Goal: Task Accomplishment & Management: Use online tool/utility

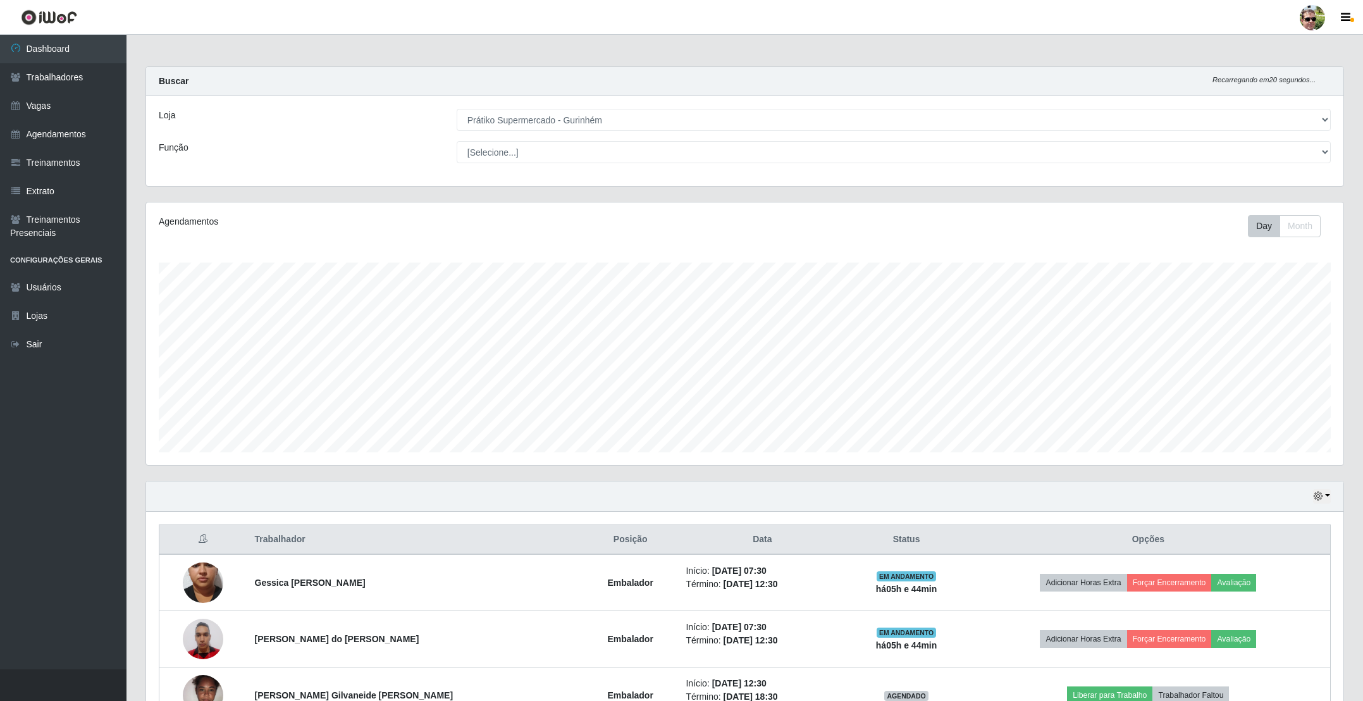
select select "176"
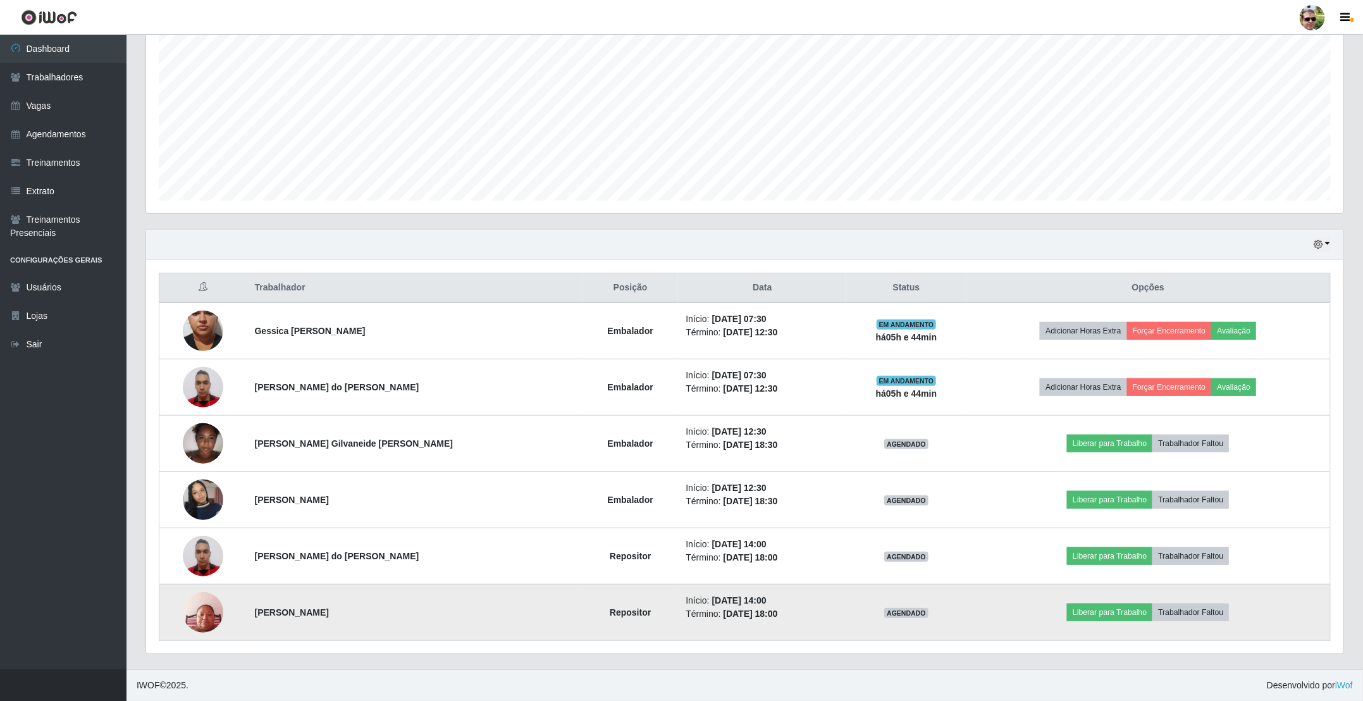
scroll to position [264, 1196]
click at [209, 615] on img at bounding box center [203, 612] width 40 height 54
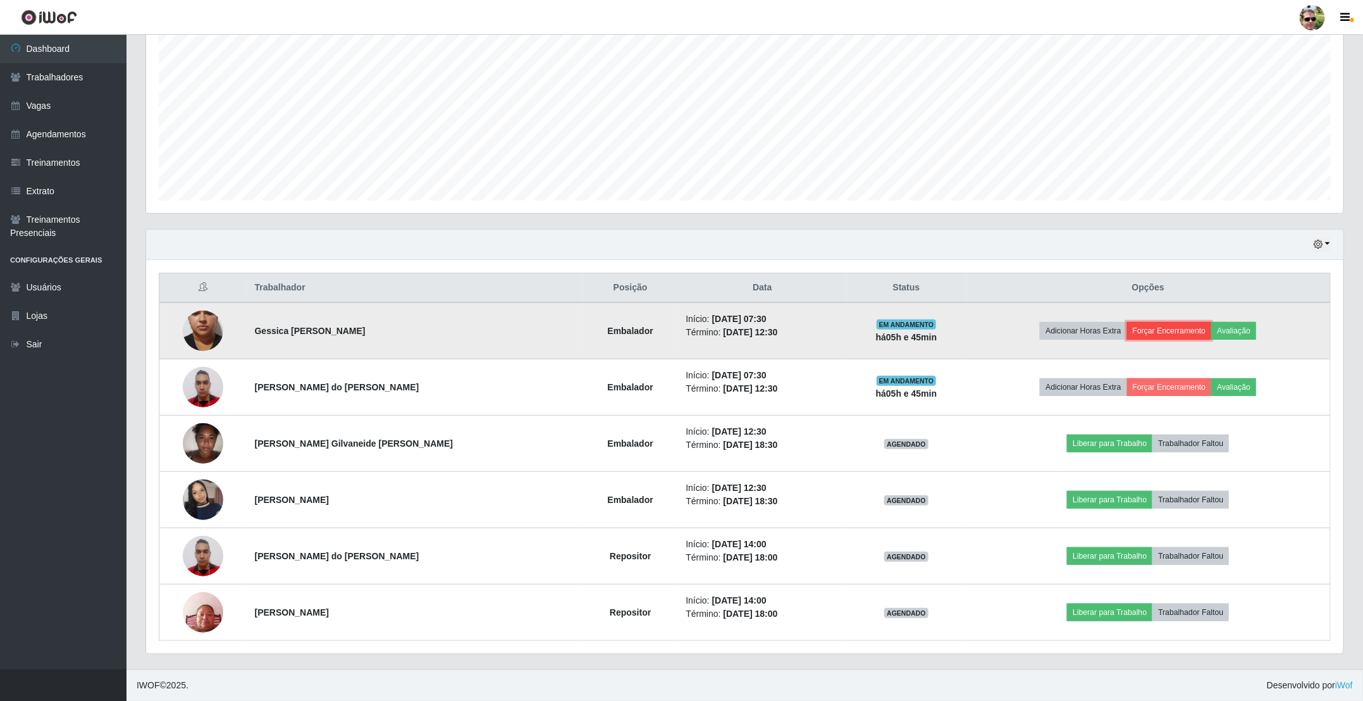
click at [1174, 328] on button "Forçar Encerramento" at bounding box center [1169, 331] width 85 height 18
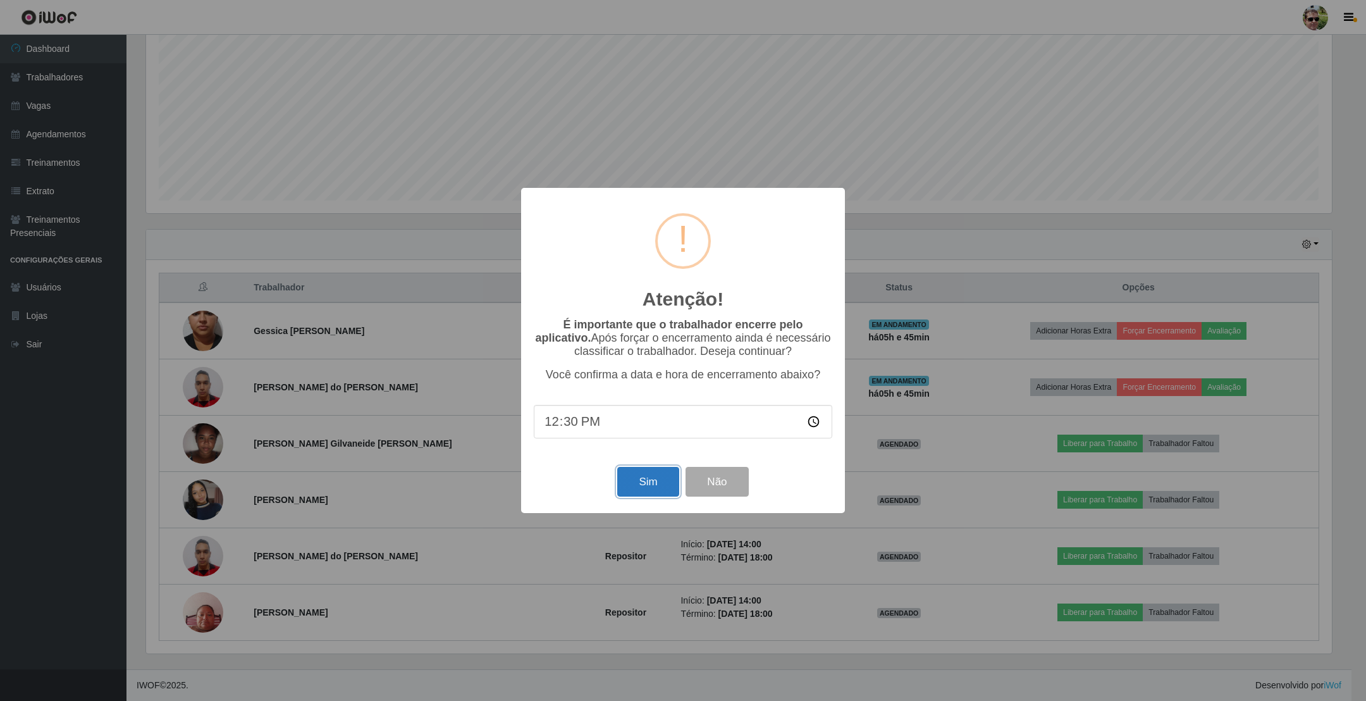
click at [647, 481] on button "Sim" at bounding box center [647, 482] width 61 height 30
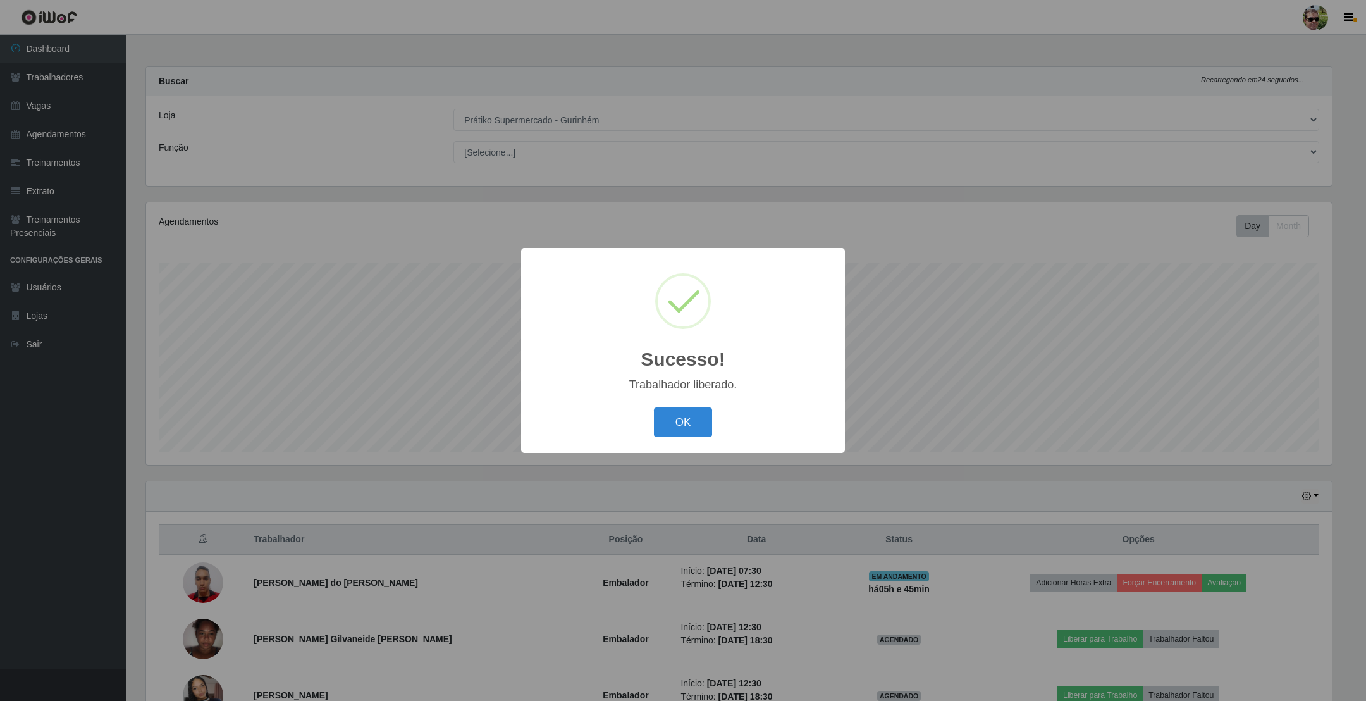
click at [654, 407] on button "OK" at bounding box center [683, 422] width 59 height 30
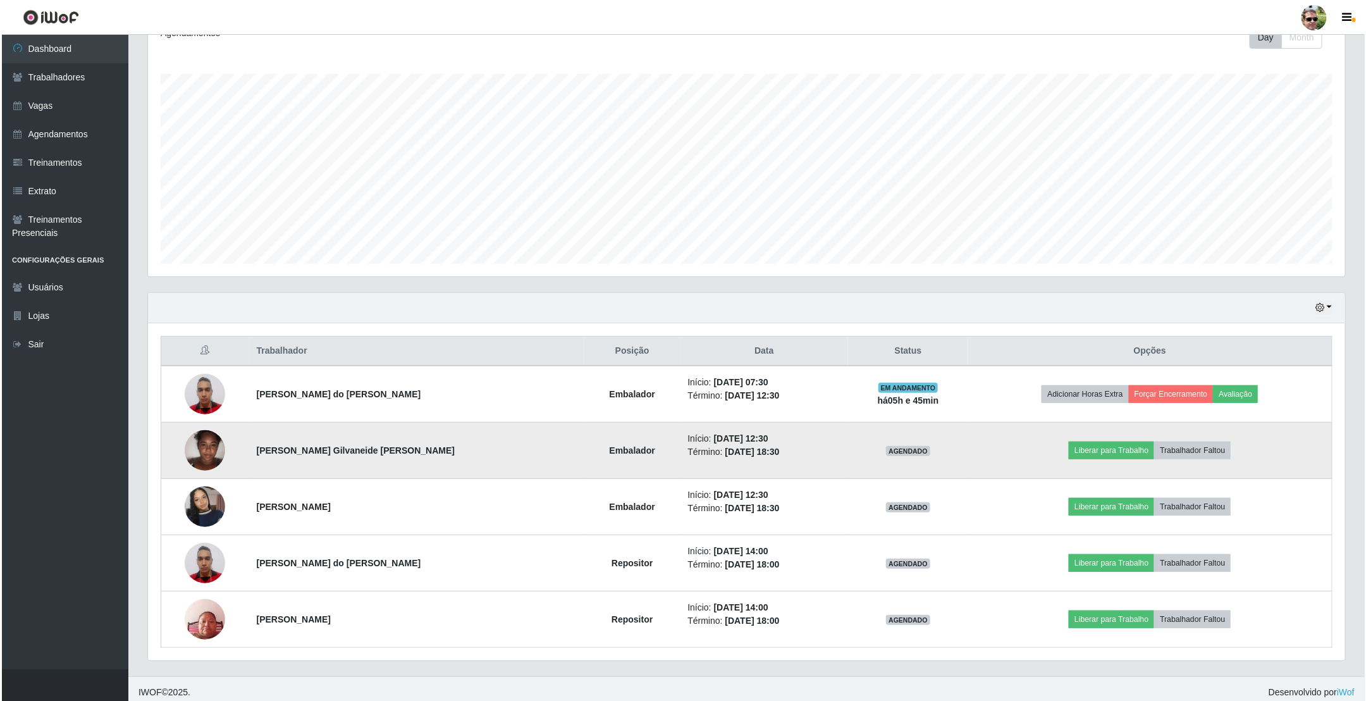
scroll to position [190, 0]
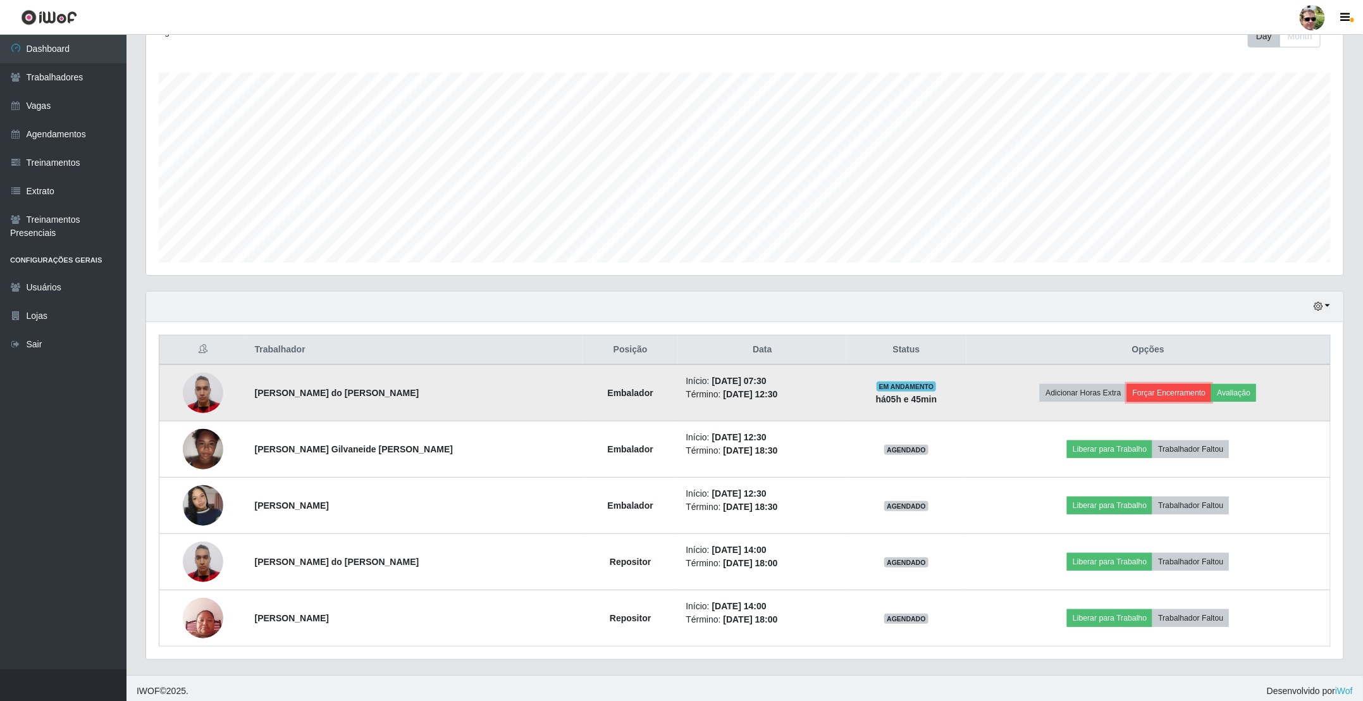
click at [1148, 398] on button "Forçar Encerramento" at bounding box center [1169, 393] width 85 height 18
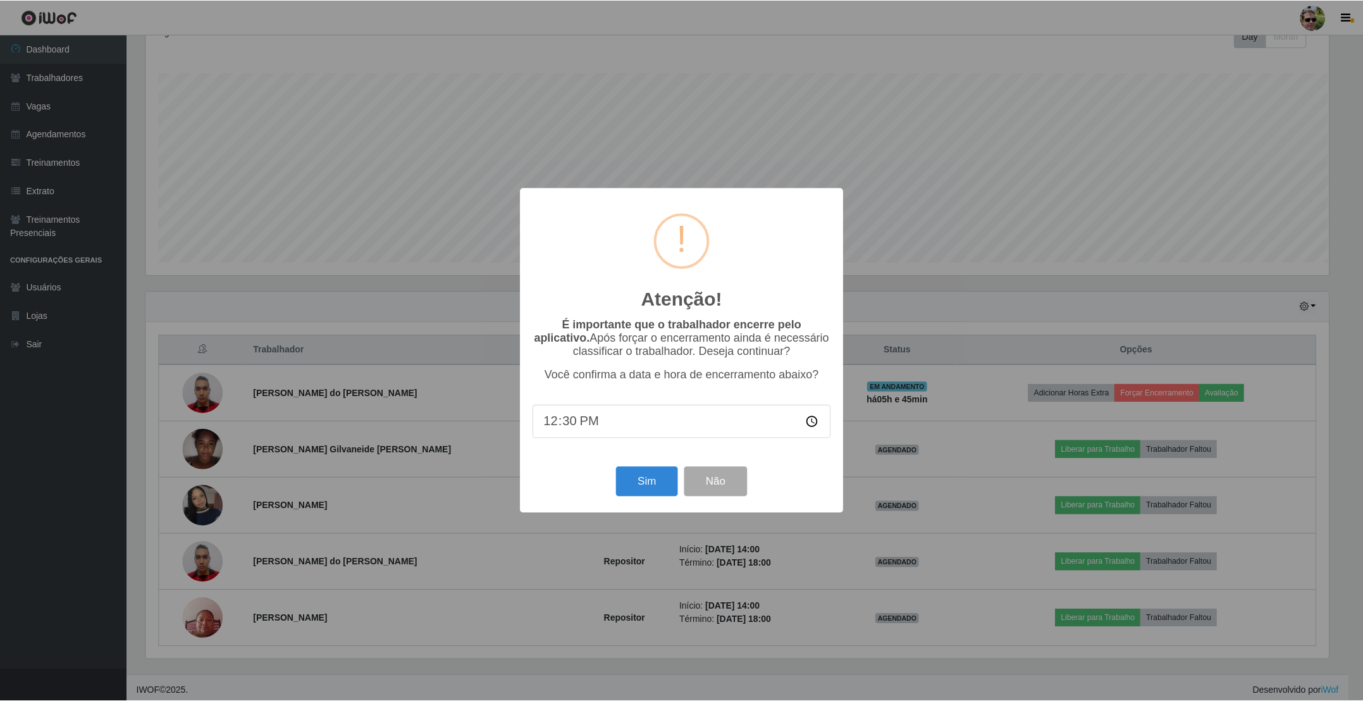
scroll to position [264, 1186]
click at [632, 480] on button "Sim" at bounding box center [647, 482] width 61 height 30
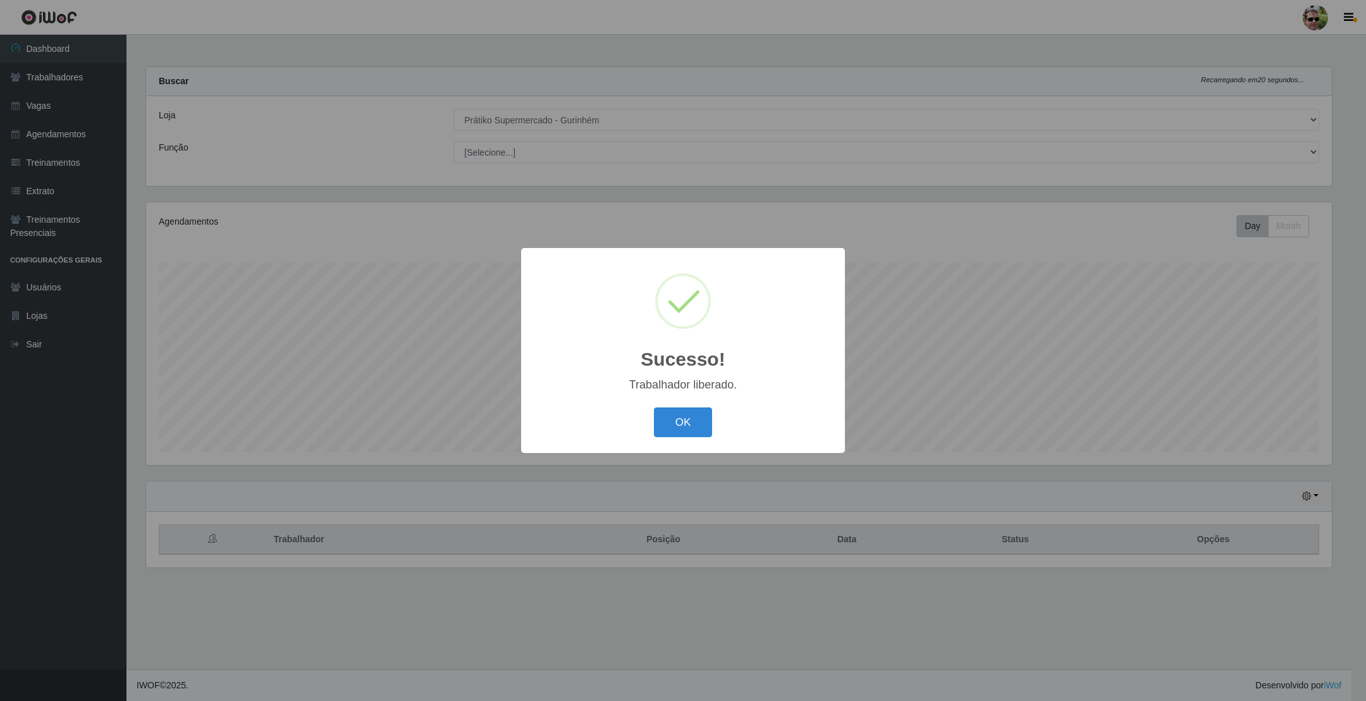
click at [654, 407] on button "OK" at bounding box center [683, 422] width 59 height 30
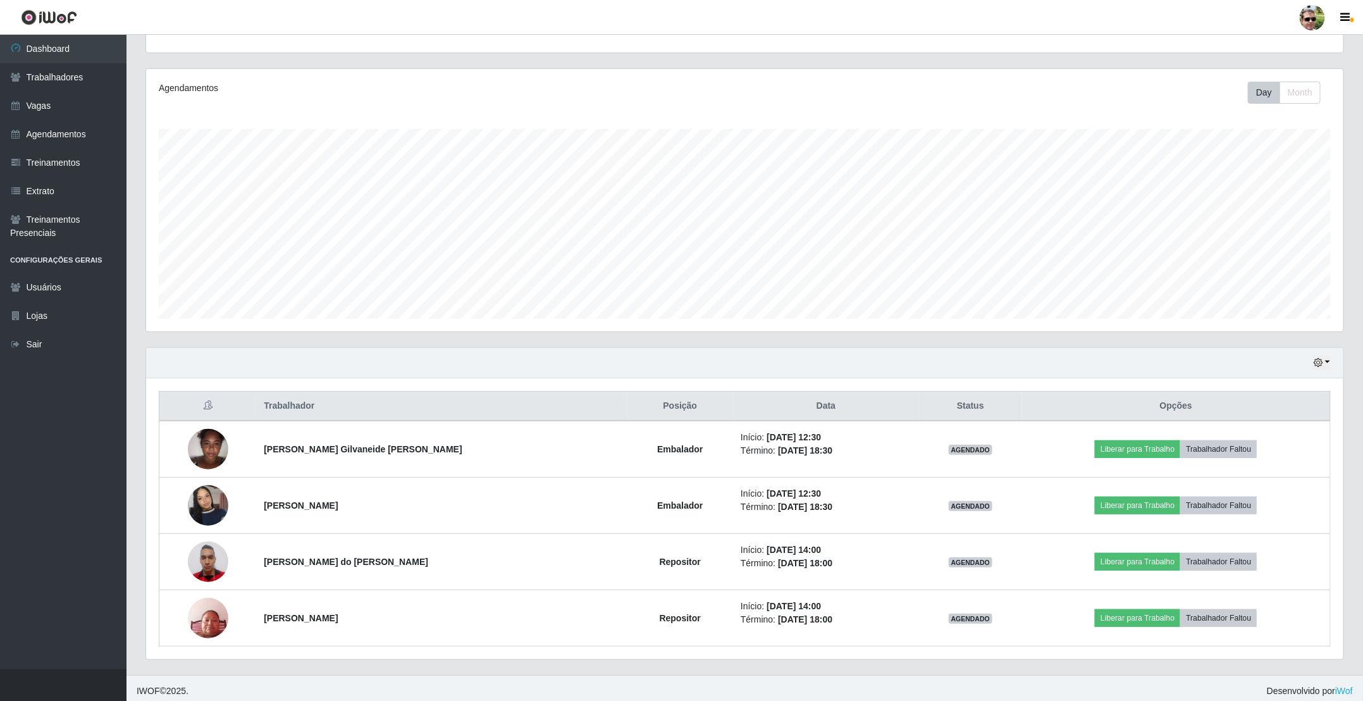
scroll to position [143, 0]
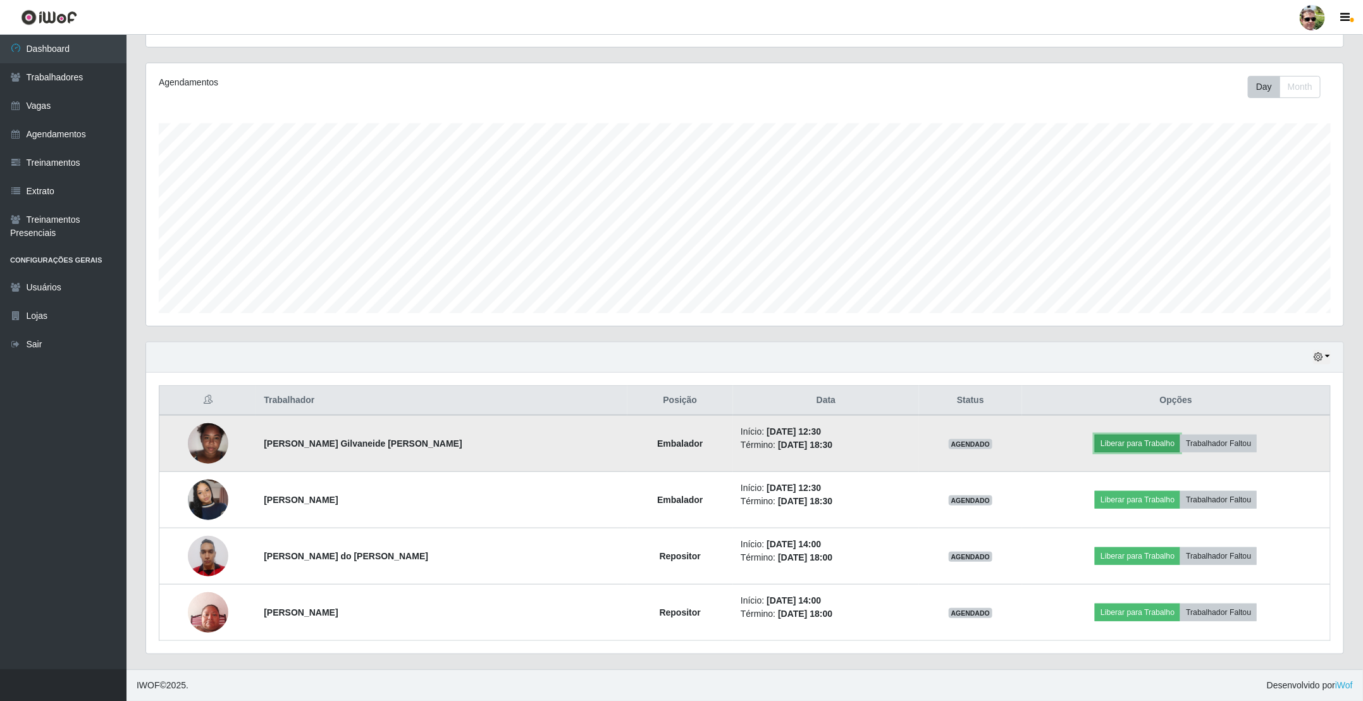
click at [1119, 440] on button "Liberar para Trabalho" at bounding box center [1137, 443] width 85 height 18
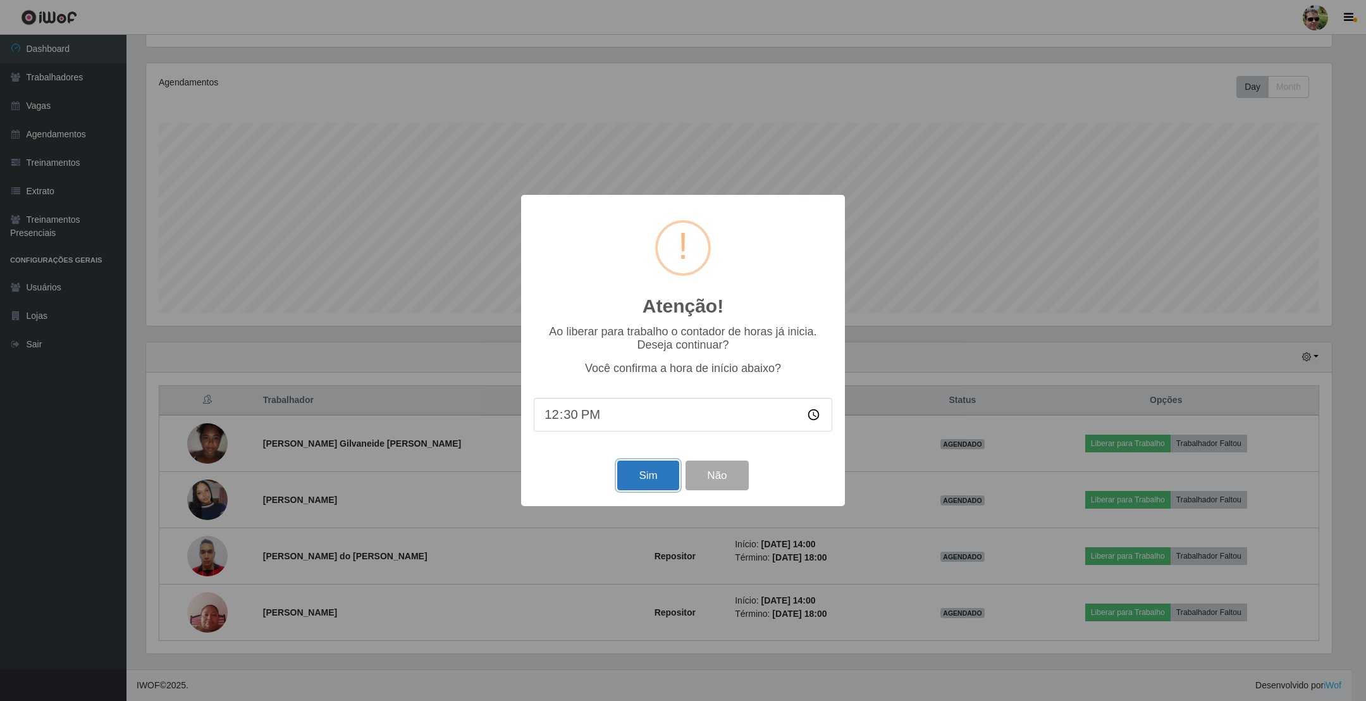
click at [651, 476] on button "Sim" at bounding box center [647, 475] width 61 height 30
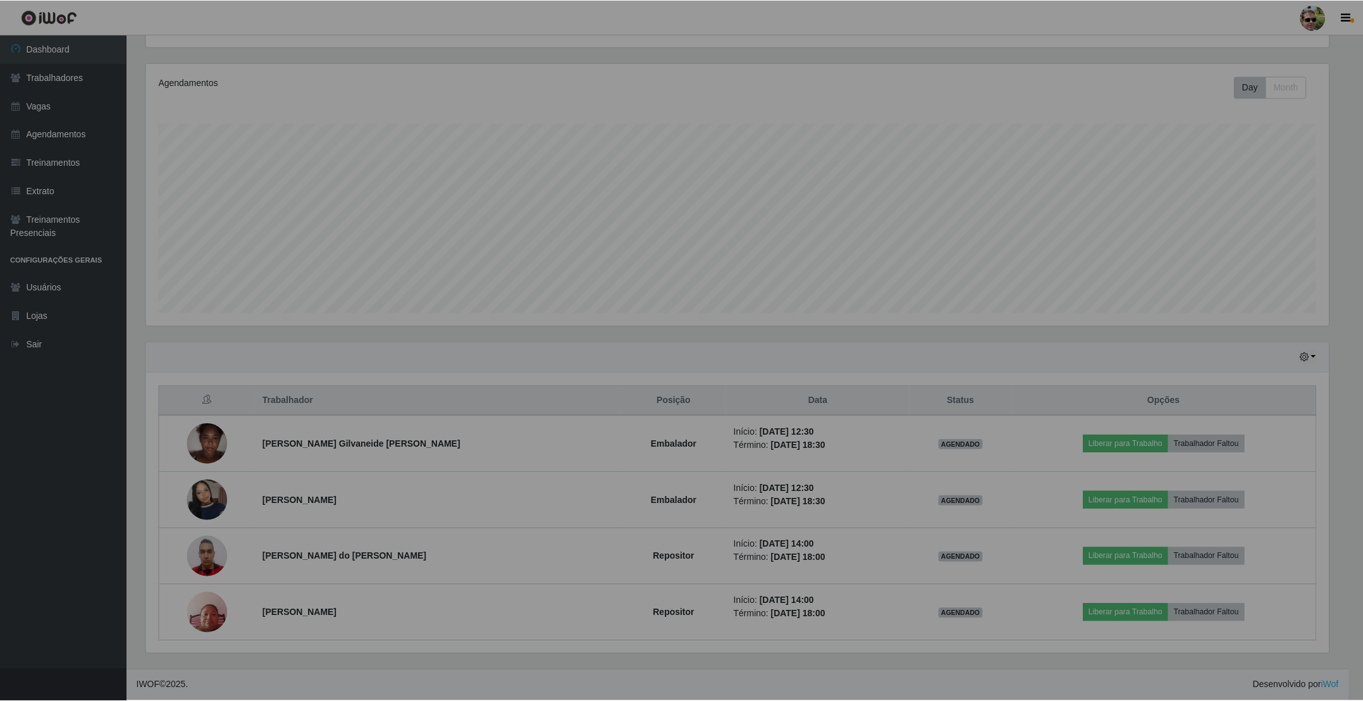
scroll to position [0, 0]
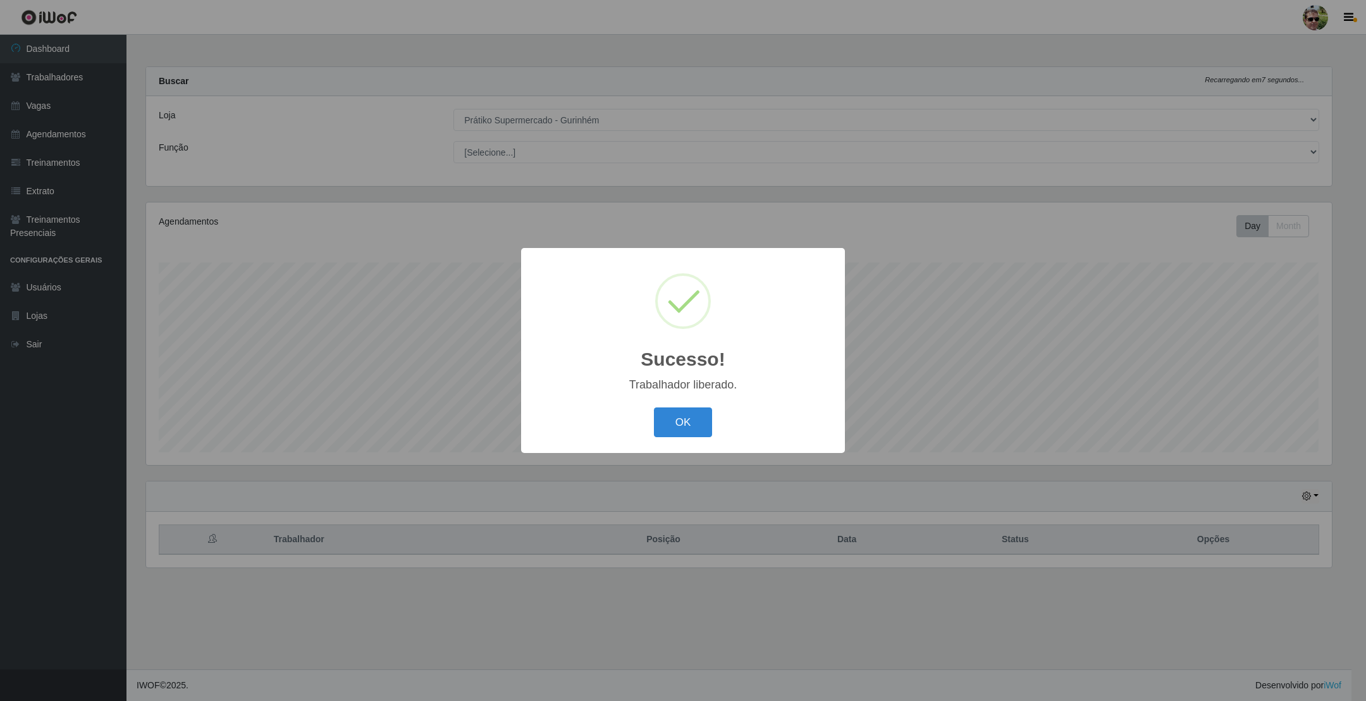
click at [654, 407] on button "OK" at bounding box center [683, 422] width 59 height 30
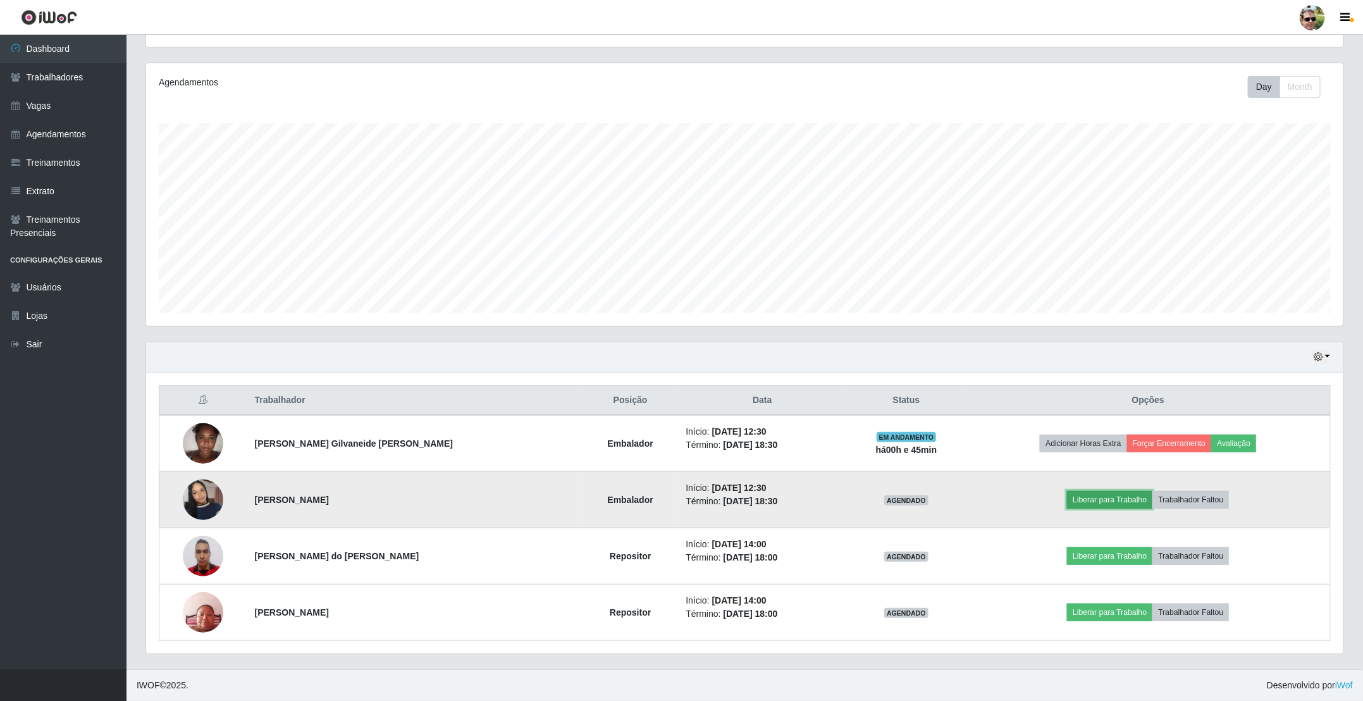
click at [1101, 501] on button "Liberar para Trabalho" at bounding box center [1109, 500] width 85 height 18
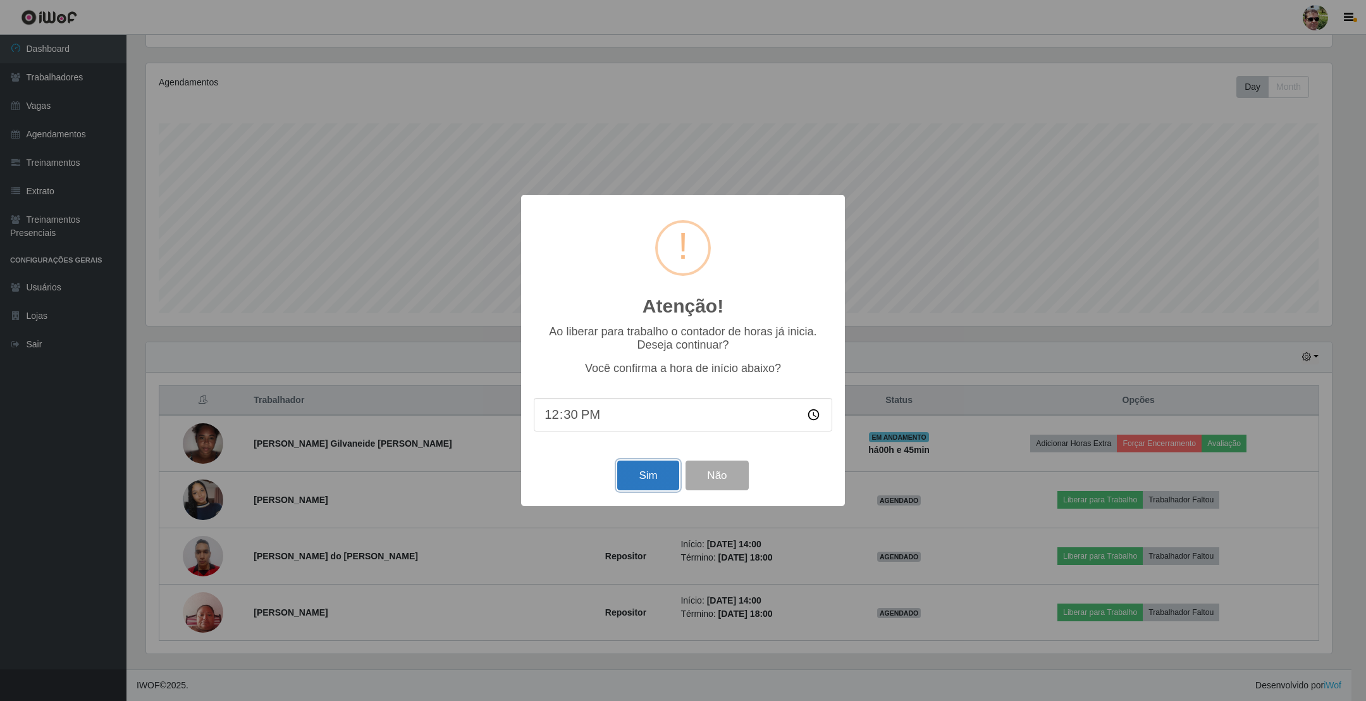
click at [649, 479] on button "Sim" at bounding box center [647, 475] width 61 height 30
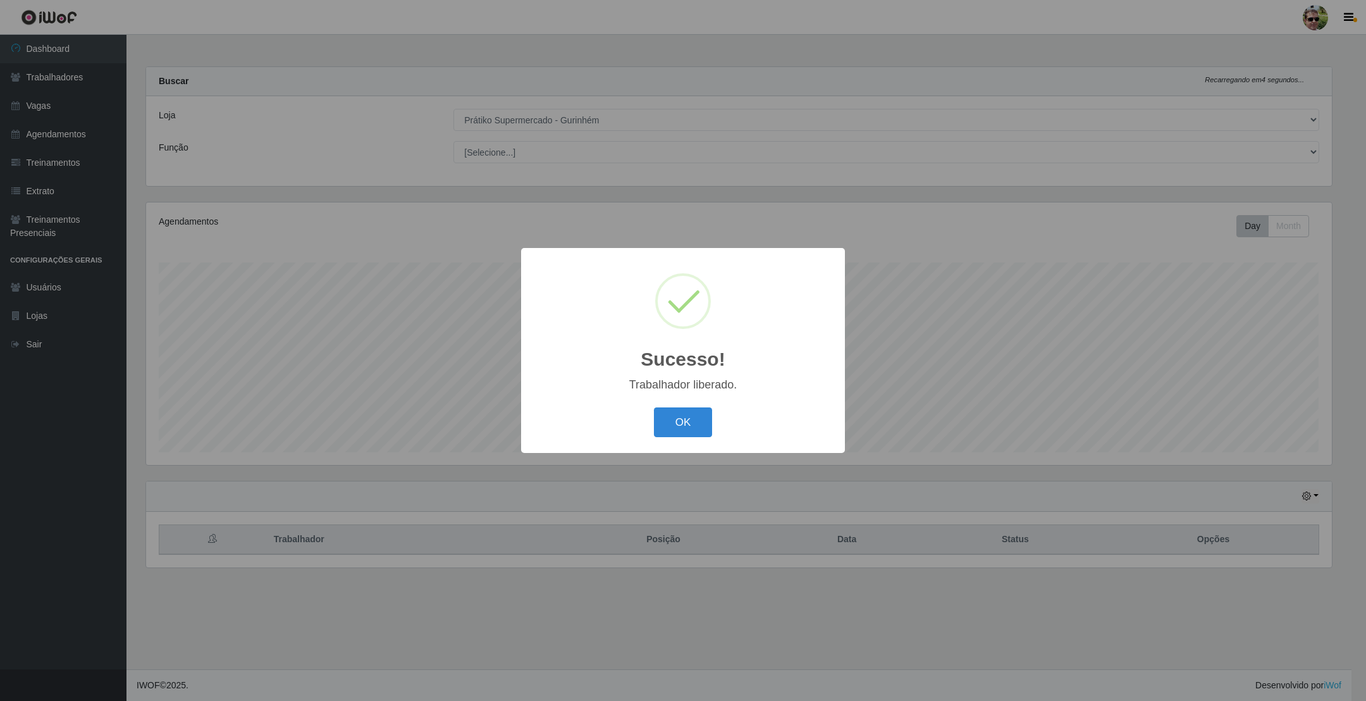
click at [654, 407] on button "OK" at bounding box center [683, 422] width 59 height 30
